Goal: Navigation & Orientation: Find specific page/section

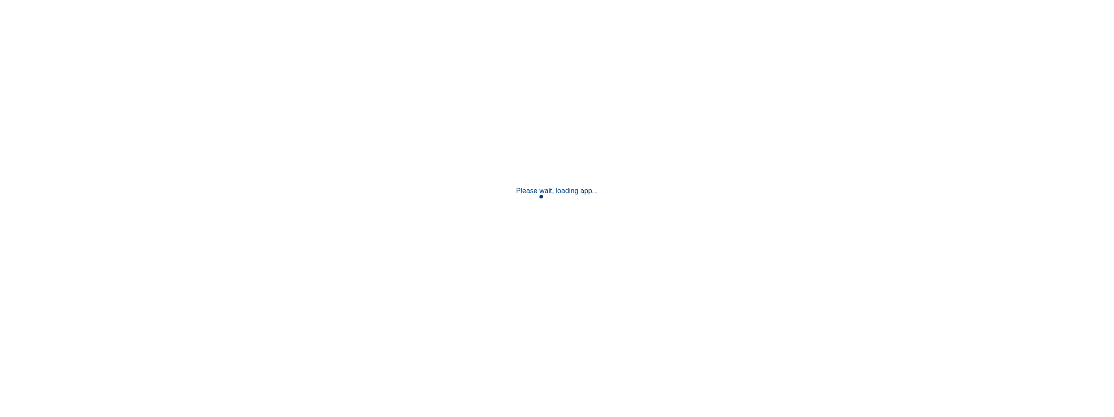
click at [576, 192] on p "Please wait, loading app..." at bounding box center [557, 191] width 82 height 8
click at [513, 161] on div "Please wait, loading app..." at bounding box center [557, 208] width 1114 height 417
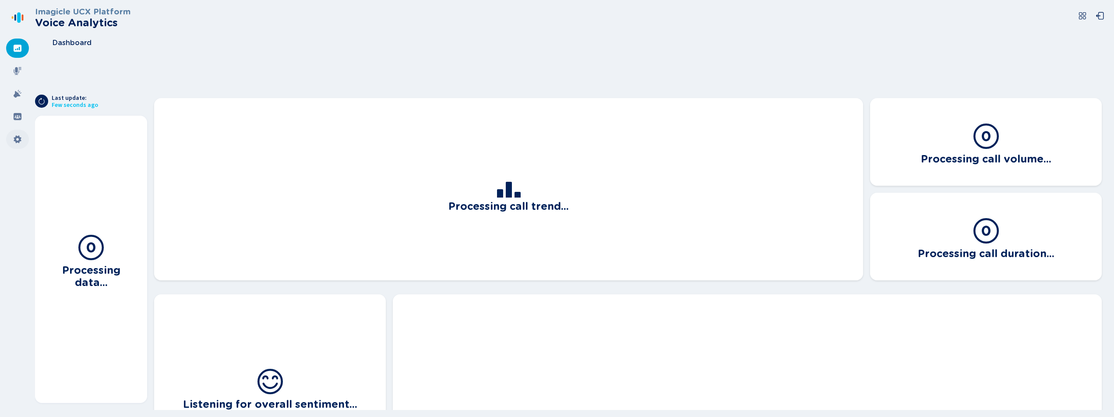
click at [24, 135] on div at bounding box center [17, 139] width 23 height 19
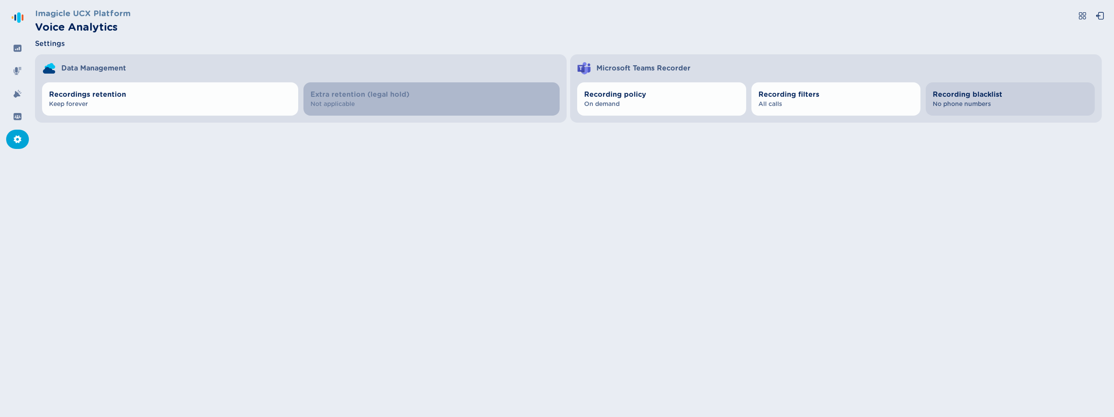
click at [988, 99] on span "Recording blacklist" at bounding box center [1010, 94] width 155 height 11
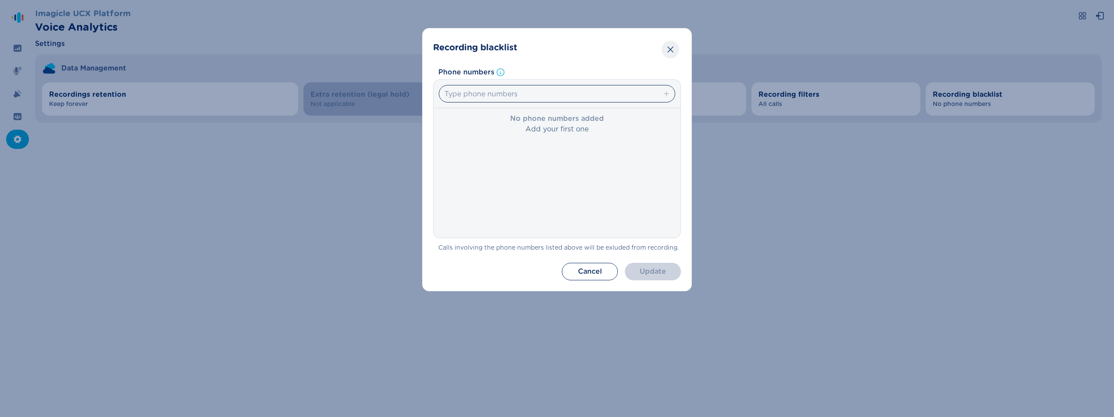
click at [671, 51] on icon "Close" at bounding box center [670, 49] width 9 height 9
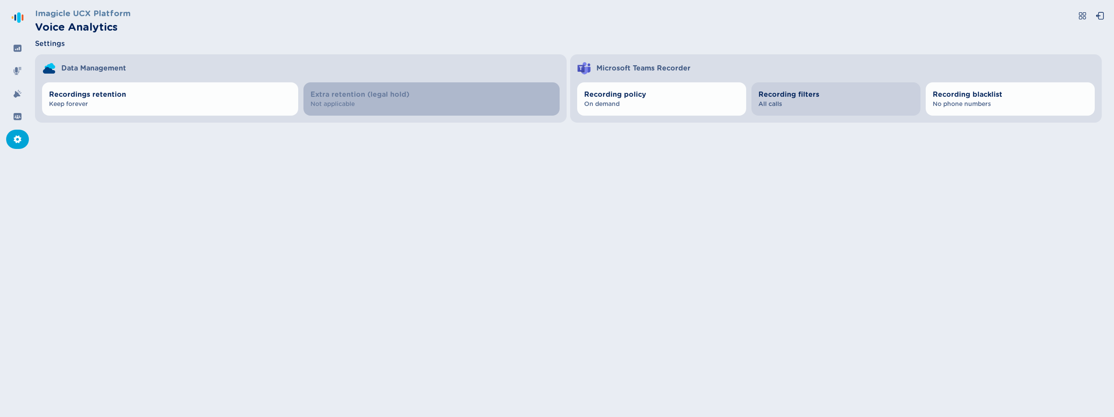
click at [810, 90] on span "Recording filters" at bounding box center [836, 94] width 155 height 11
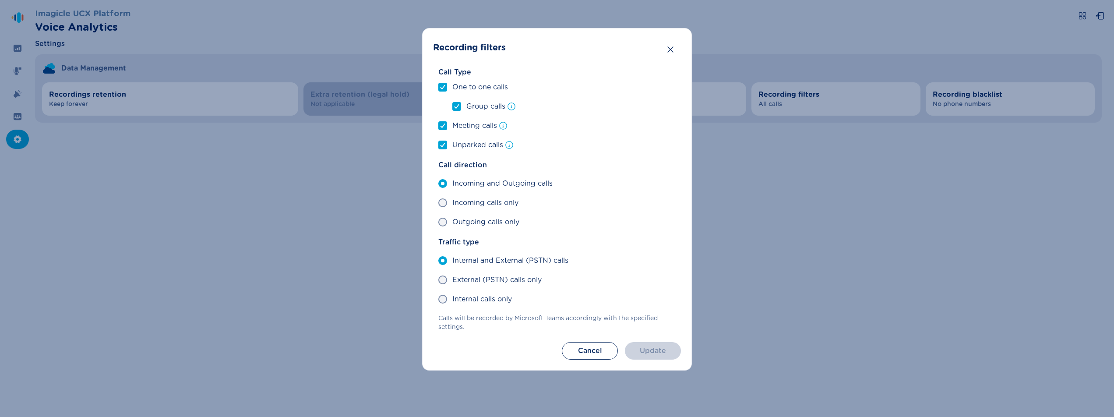
click at [680, 49] on header "Recording filters" at bounding box center [557, 48] width 248 height 18
click at [670, 54] on button "Close" at bounding box center [671, 50] width 18 height 18
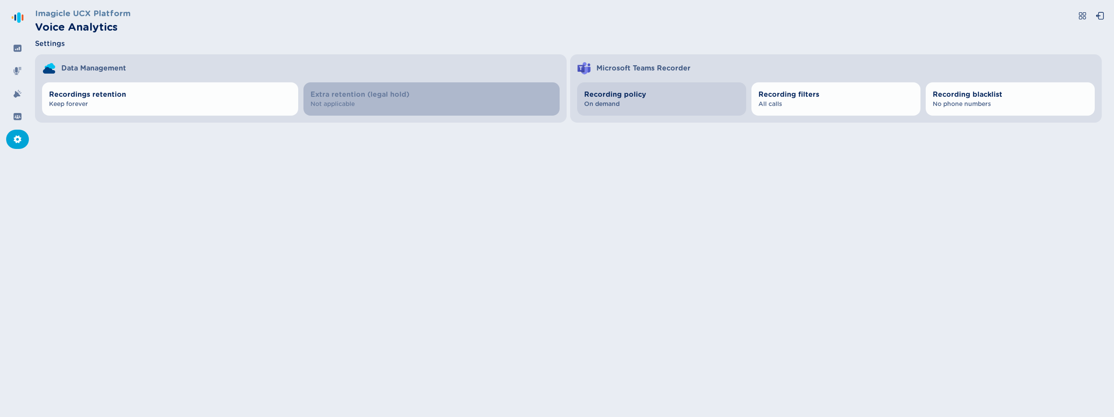
click at [676, 93] on span "Recording policy" at bounding box center [661, 94] width 155 height 11
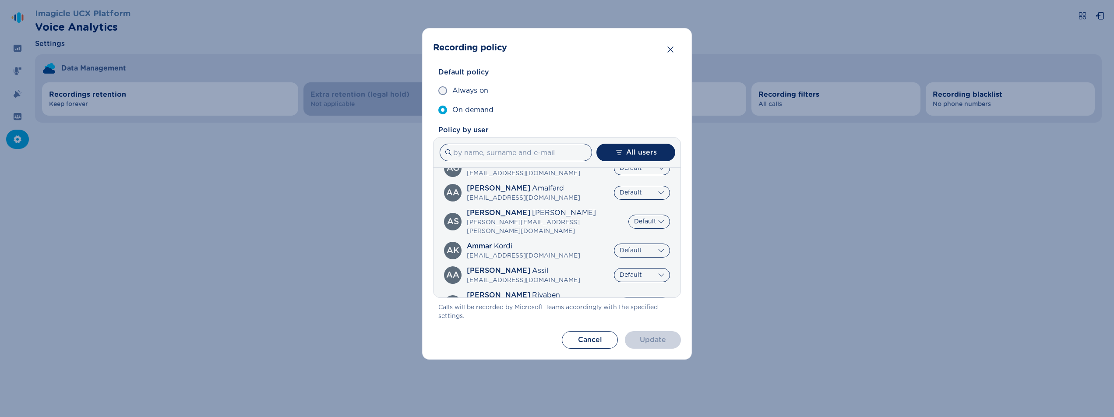
scroll to position [106, 0]
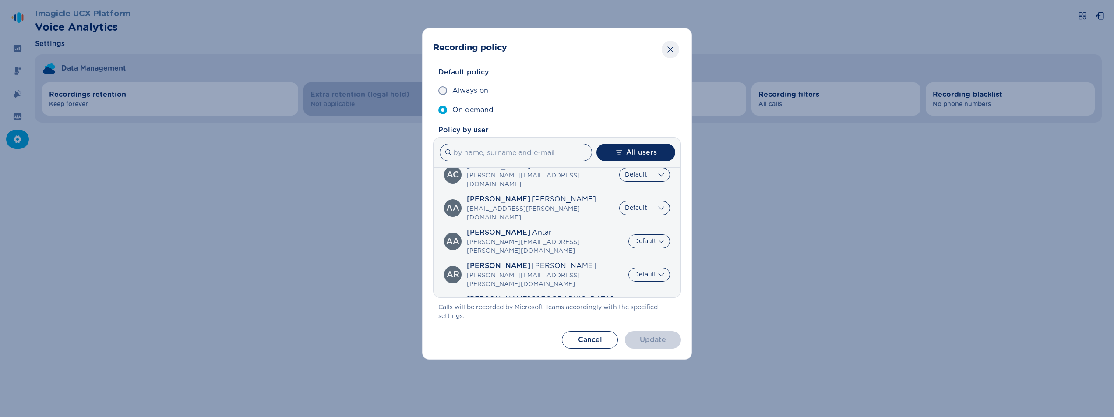
click at [678, 53] on button "Close" at bounding box center [671, 50] width 18 height 18
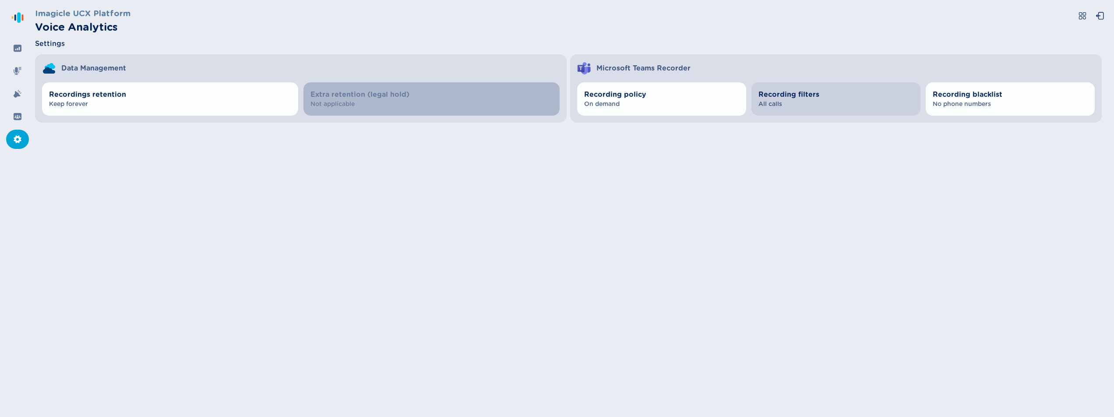
click at [792, 94] on span "Recording filters" at bounding box center [836, 94] width 155 height 11
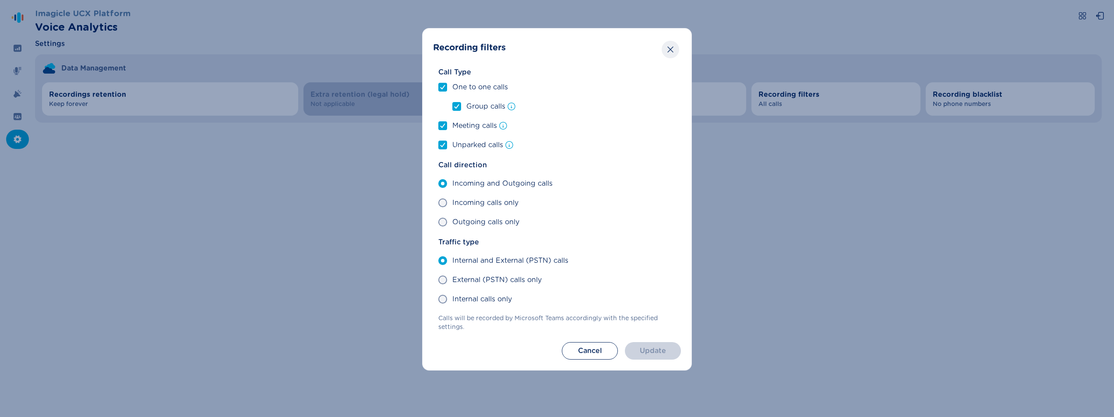
click at [667, 50] on icon "Close" at bounding box center [670, 49] width 9 height 9
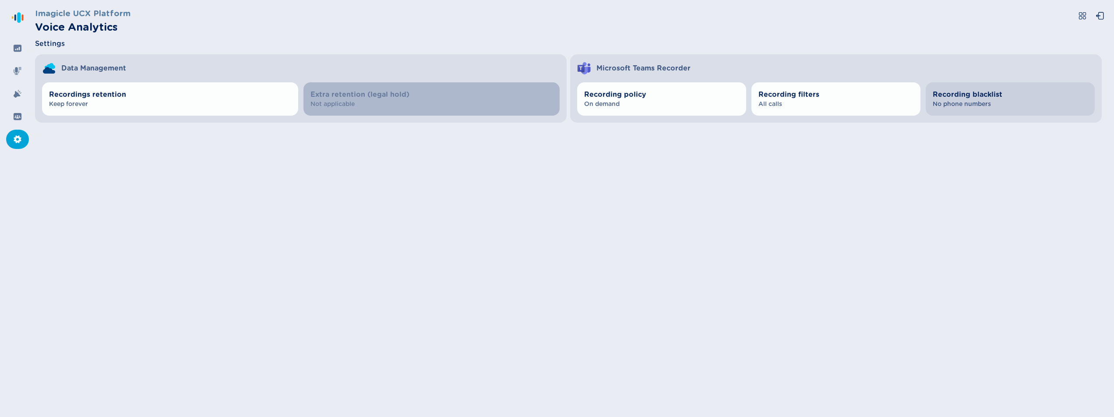
click at [979, 106] on span "No phone numbers" at bounding box center [1010, 104] width 155 height 9
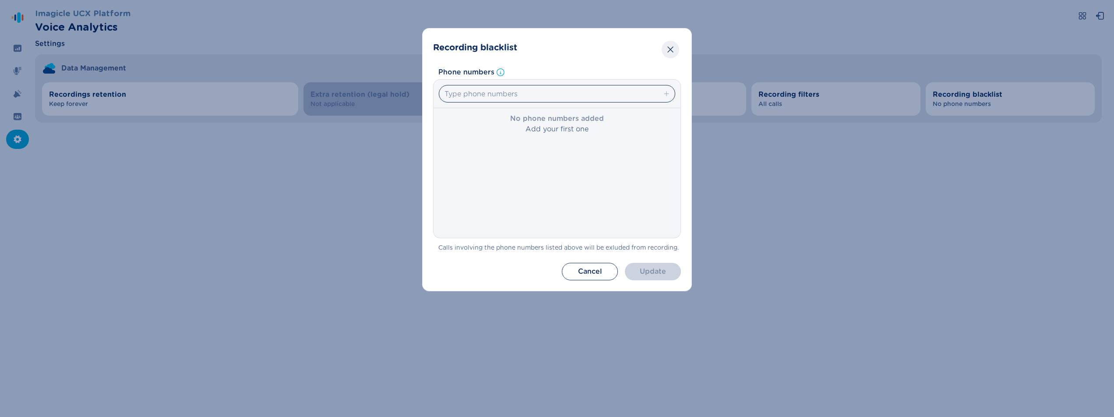
click at [665, 49] on button "Close" at bounding box center [671, 50] width 18 height 18
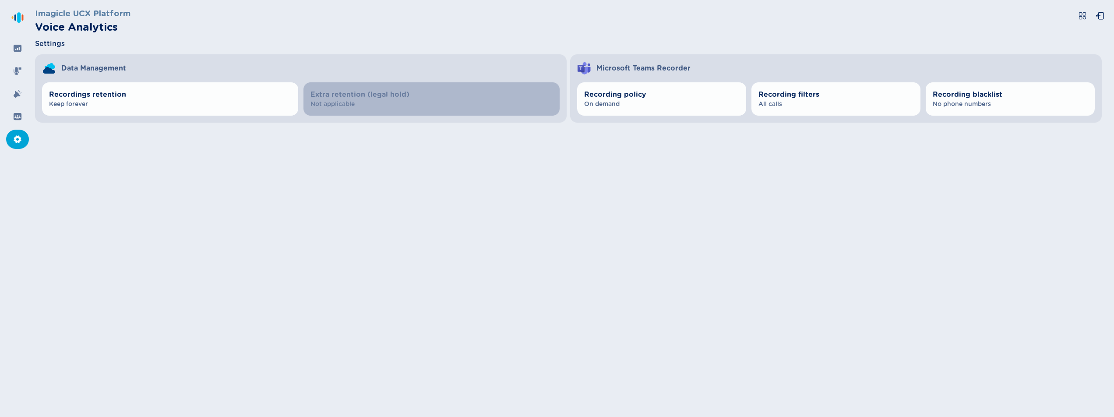
click at [665, 47] on div "Settings" at bounding box center [572, 44] width 1074 height 11
click at [601, 66] on span "Microsoft Teams Recorder" at bounding box center [644, 68] width 94 height 11
click at [462, 59] on div "Data Management" at bounding box center [301, 64] width 532 height 21
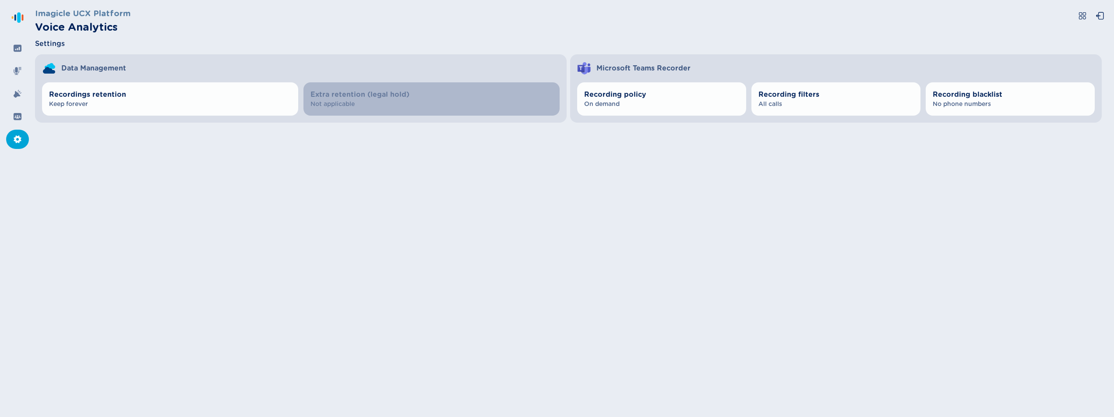
click at [5, 117] on nav at bounding box center [17, 208] width 35 height 417
click at [14, 99] on div at bounding box center [17, 93] width 23 height 19
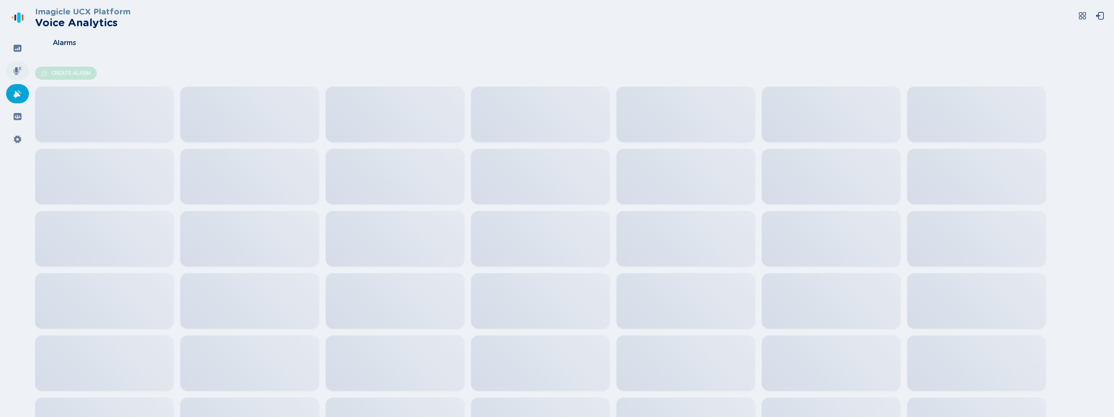
click at [13, 64] on div at bounding box center [17, 70] width 23 height 19
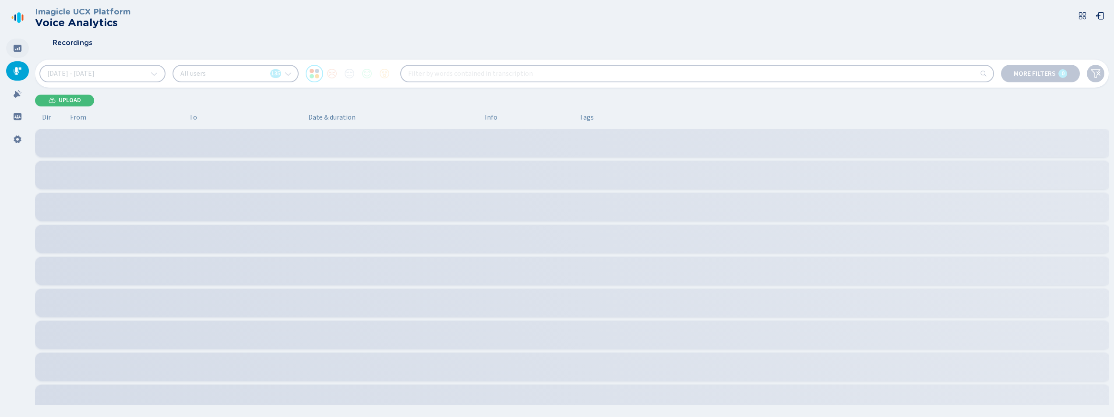
click at [13, 48] on icon at bounding box center [17, 48] width 9 height 9
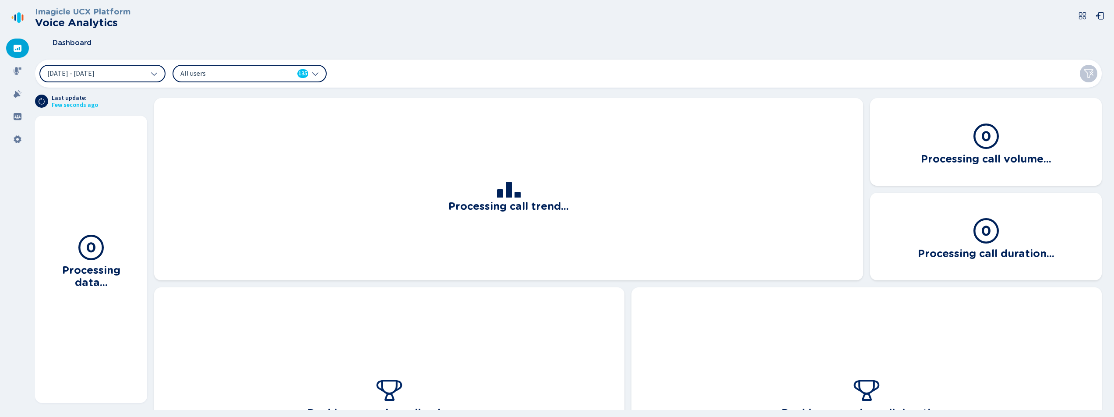
click at [381, 39] on div "Dashboard" at bounding box center [572, 43] width 1074 height 22
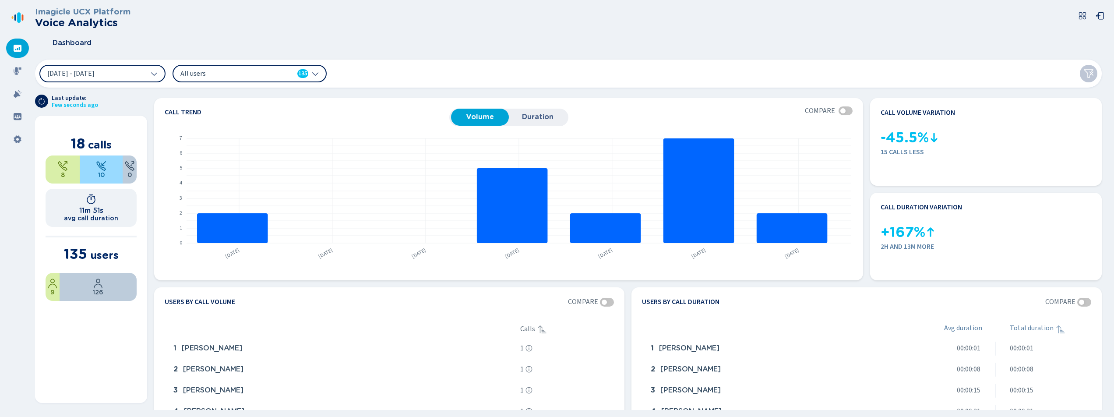
click at [8, 137] on div at bounding box center [17, 139] width 23 height 19
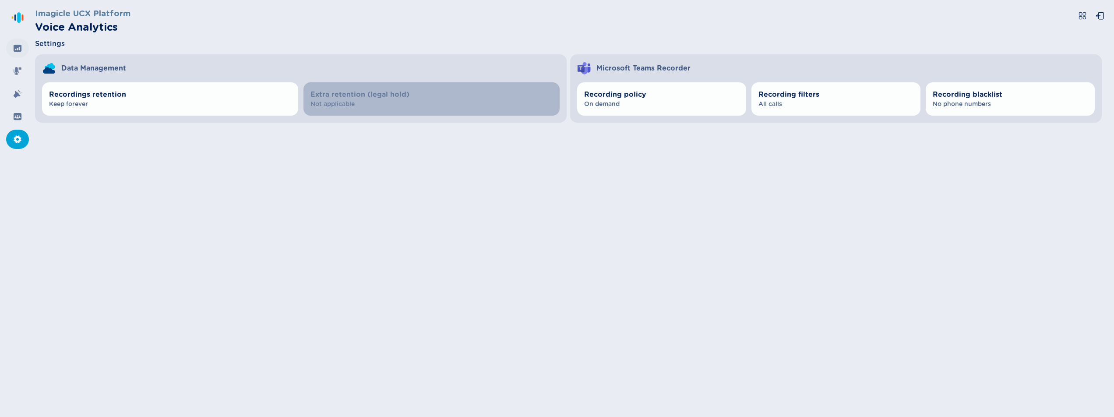
click at [14, 47] on icon at bounding box center [18, 48] width 8 height 7
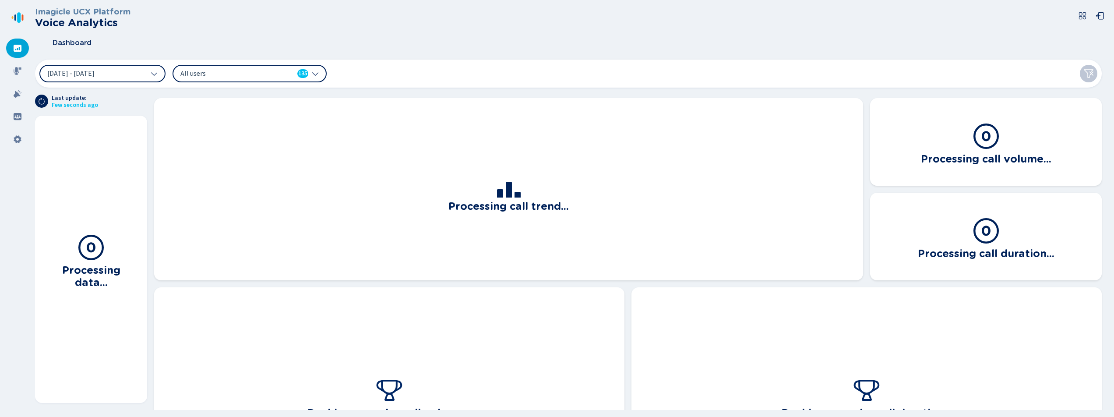
click at [406, 42] on div "Dashboard" at bounding box center [572, 43] width 1074 height 22
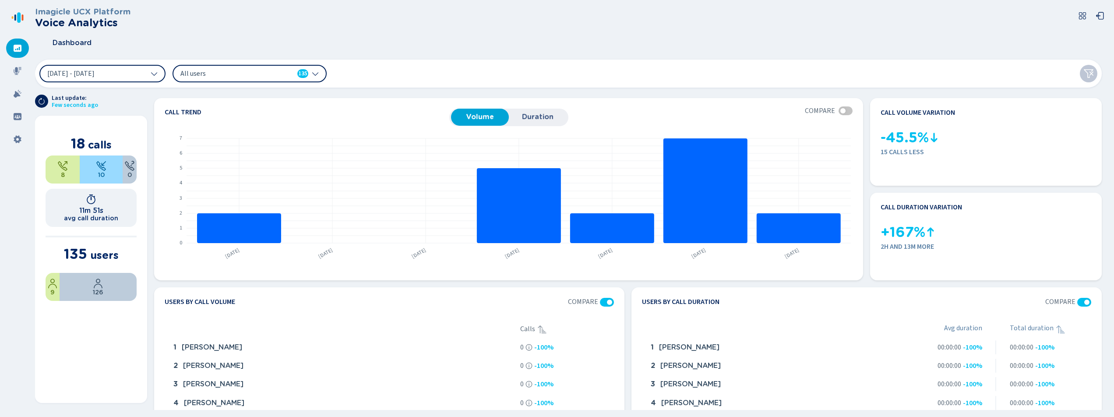
click at [406, 42] on div "Dashboard" at bounding box center [572, 43] width 1074 height 22
click at [552, 52] on div "Dashboard" at bounding box center [572, 43] width 1074 height 22
